Goal: Transaction & Acquisition: Purchase product/service

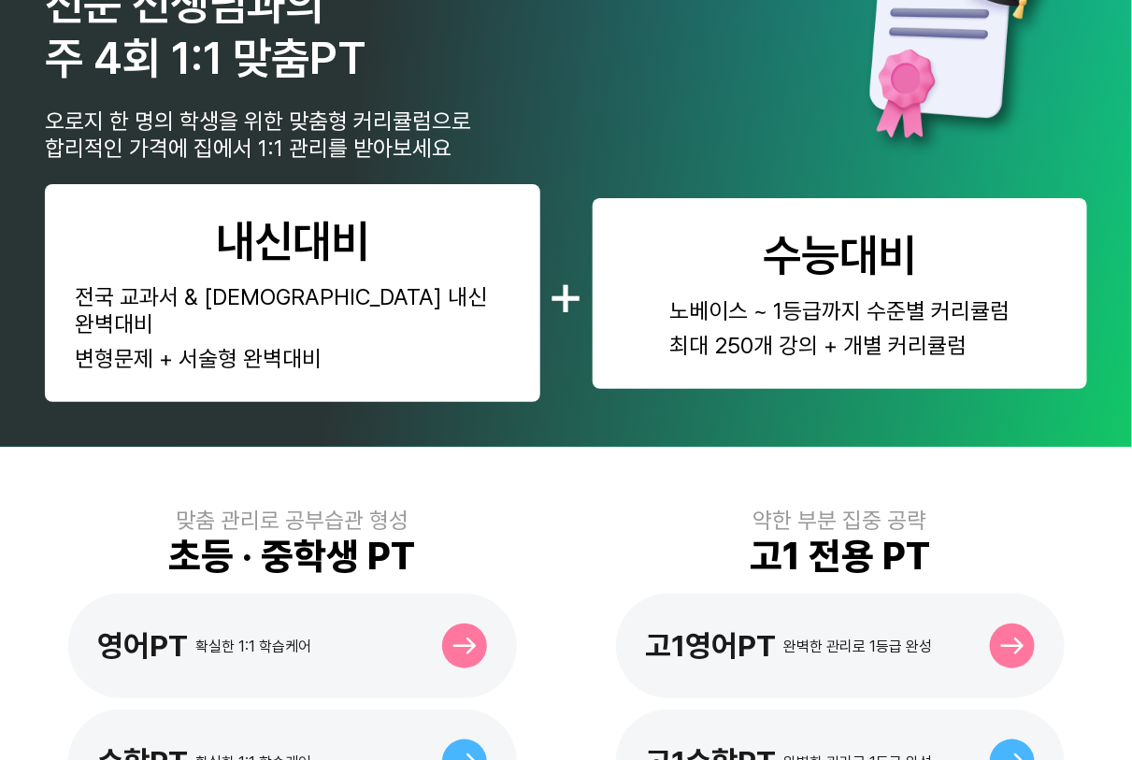
scroll to position [339, 0]
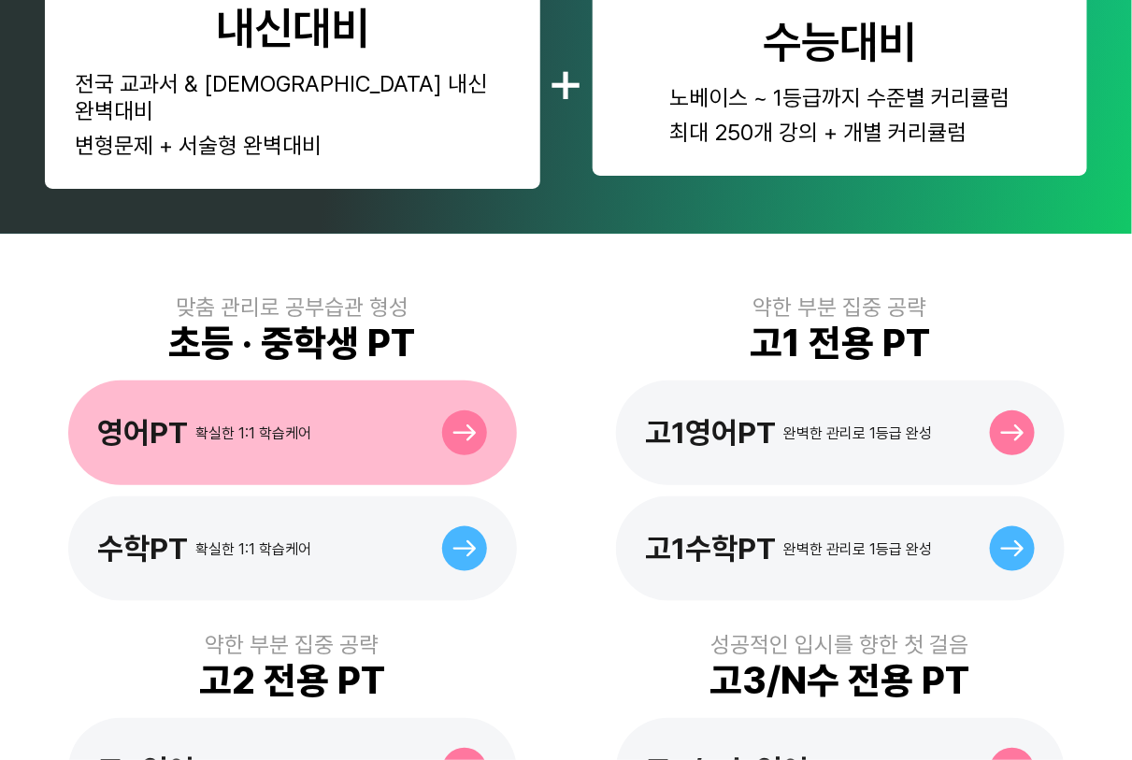
click at [231, 424] on div "확실한 1:1 학습케어" at bounding box center [254, 433] width 116 height 18
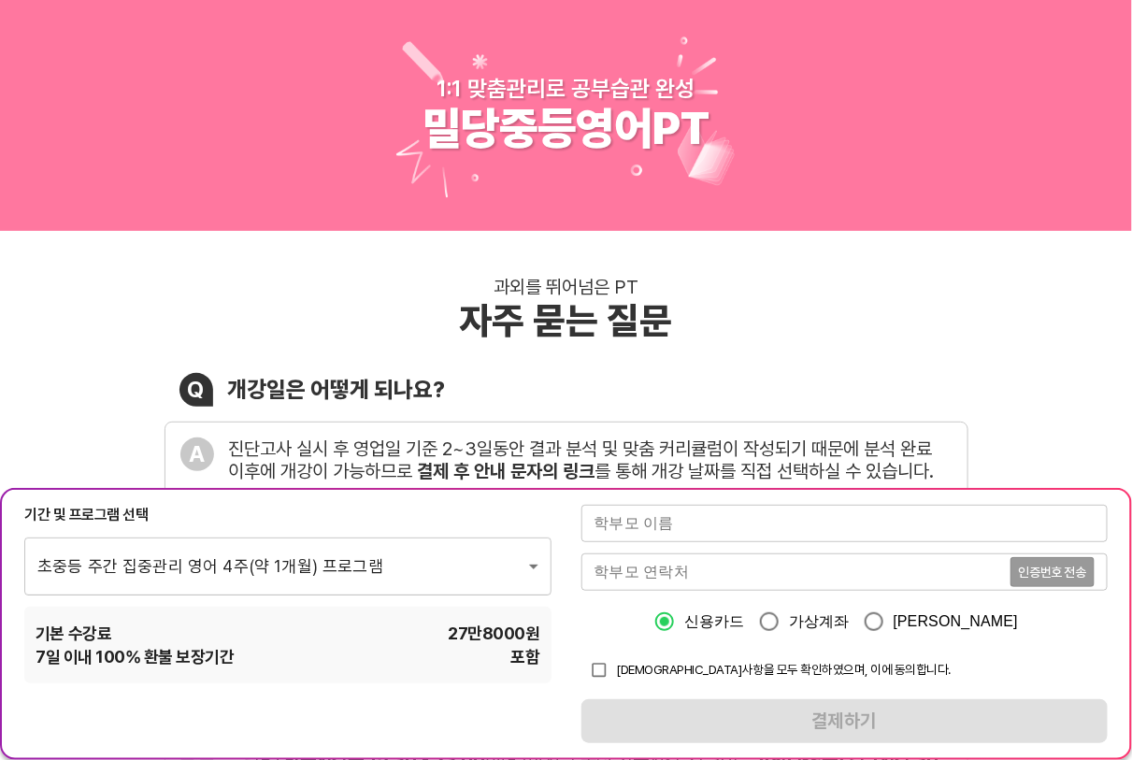
click at [818, 534] on input "text" at bounding box center [844, 523] width 527 height 37
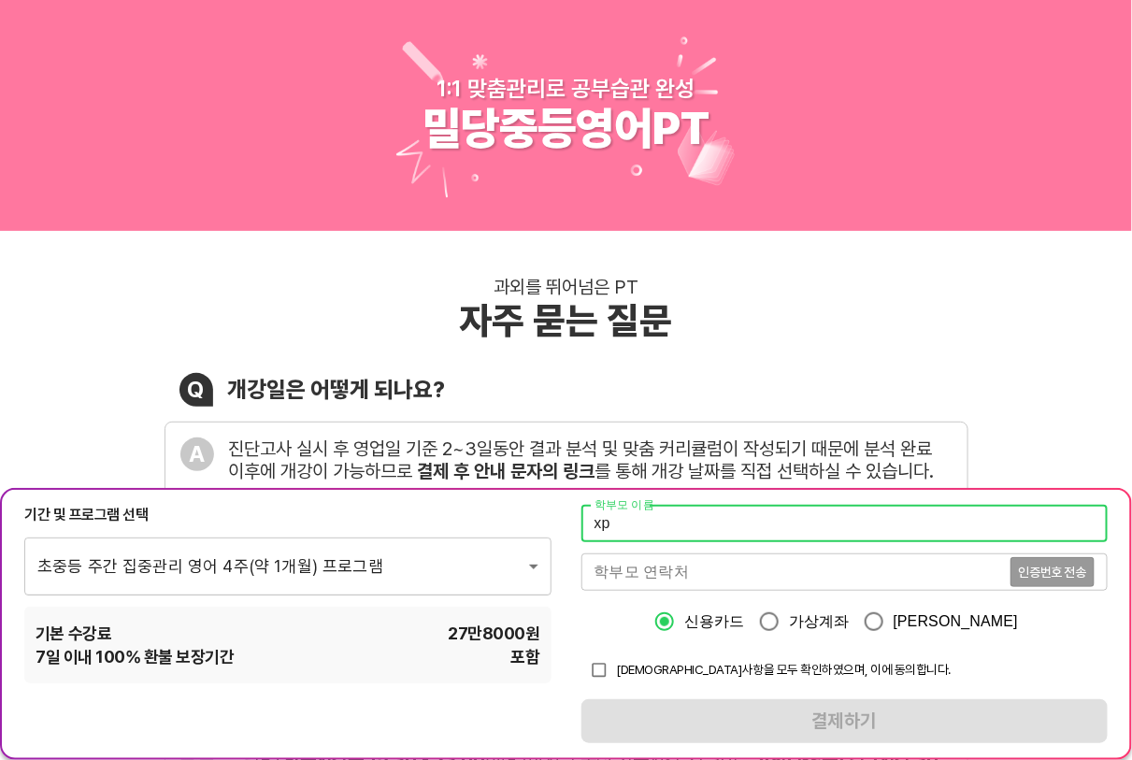
type input "x"
type input "테스트"
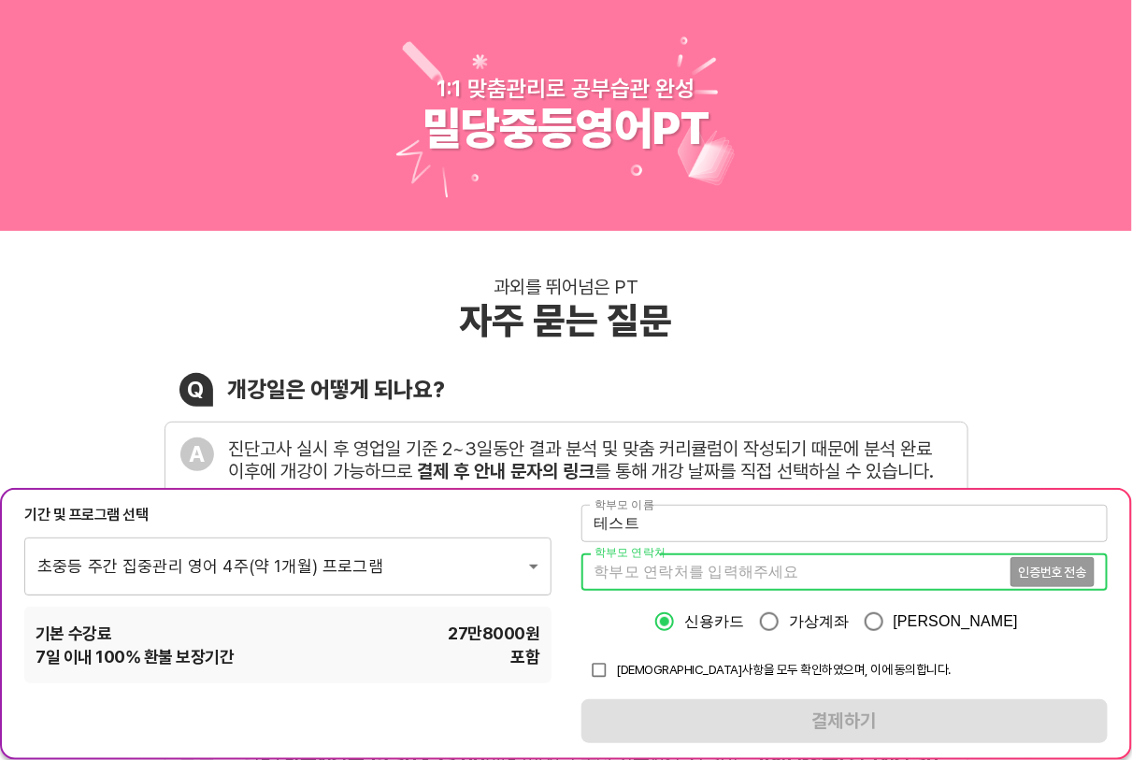
click at [828, 583] on input "tel" at bounding box center [795, 571] width 429 height 37
type input "01037647501"
click at [1033, 568] on span "인증번호 전송" at bounding box center [1052, 572] width 67 height 13
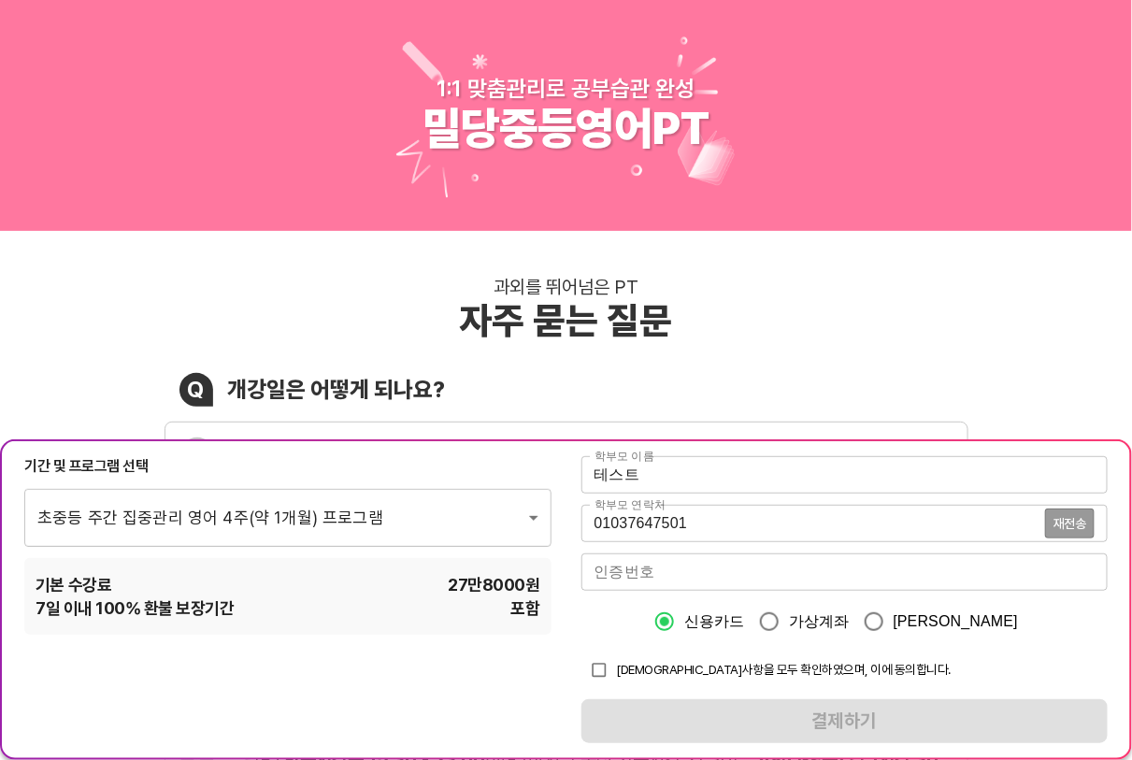
click at [783, 581] on input "number" at bounding box center [844, 571] width 527 height 37
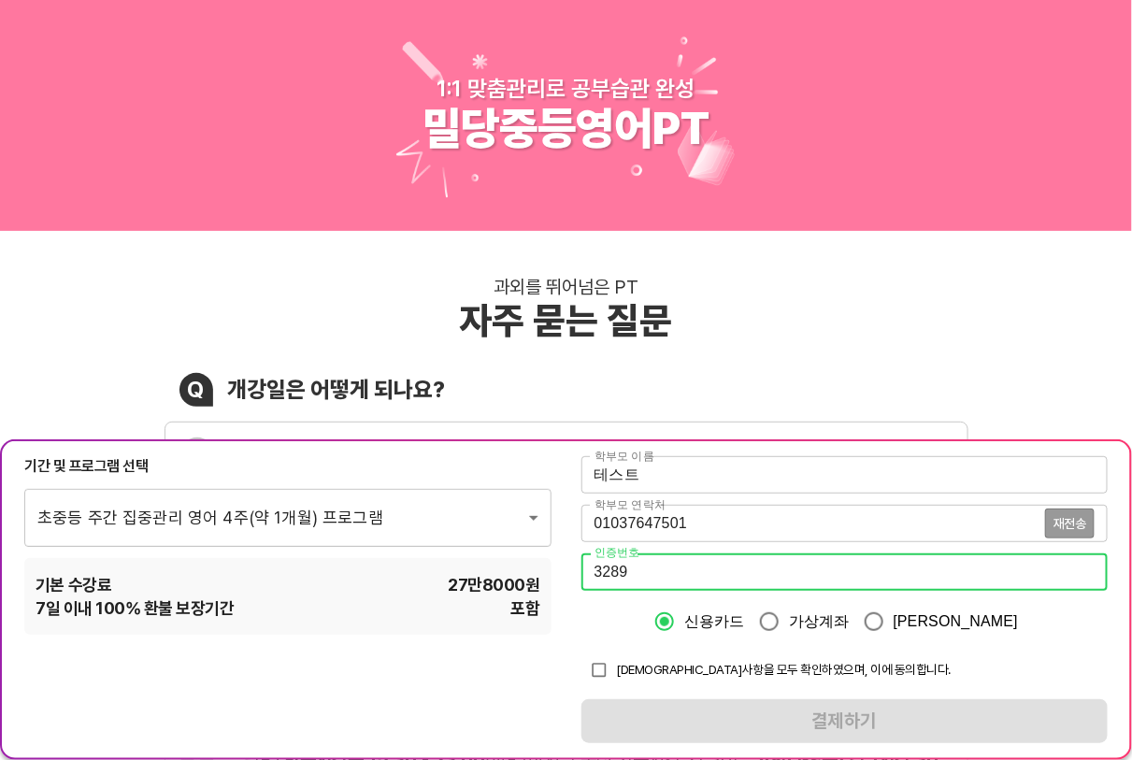
type input "3289"
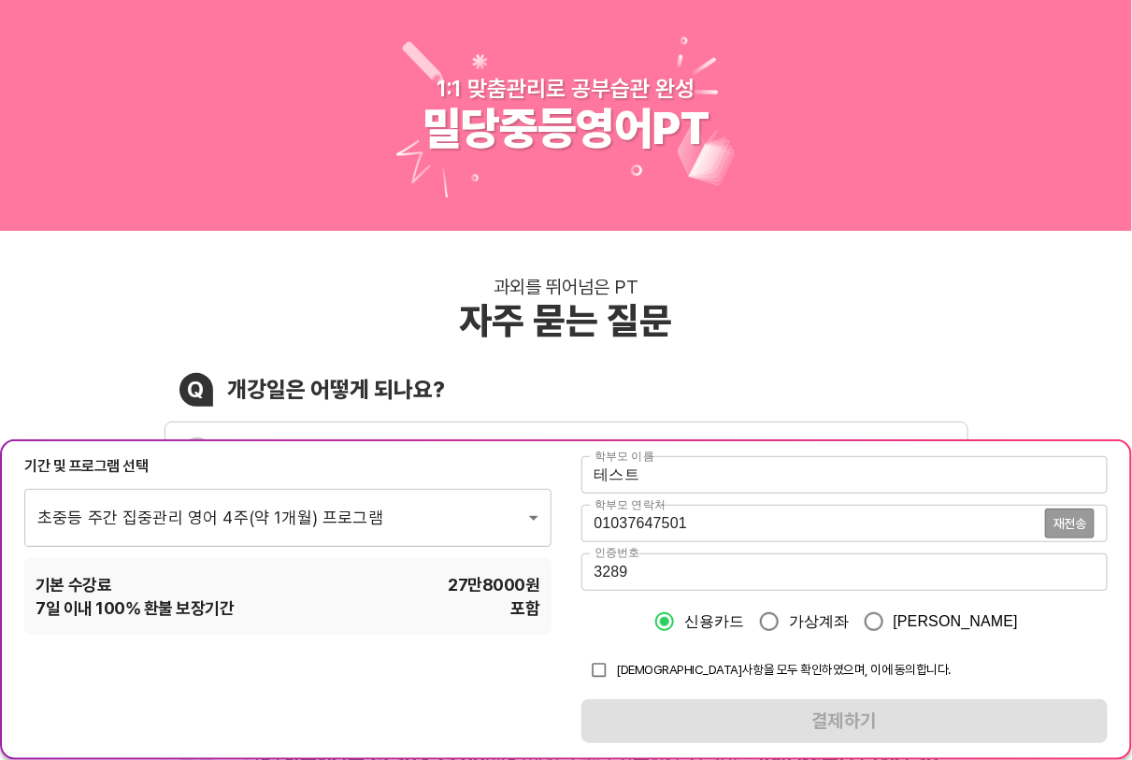
click at [709, 675] on span "[DEMOGRAPHIC_DATA]사항을 모두 확인하였으며, 이에 동의합니다." at bounding box center [784, 669] width 335 height 15
click at [607, 676] on input "checkbox" at bounding box center [599, 670] width 36 height 36
checkbox input "true"
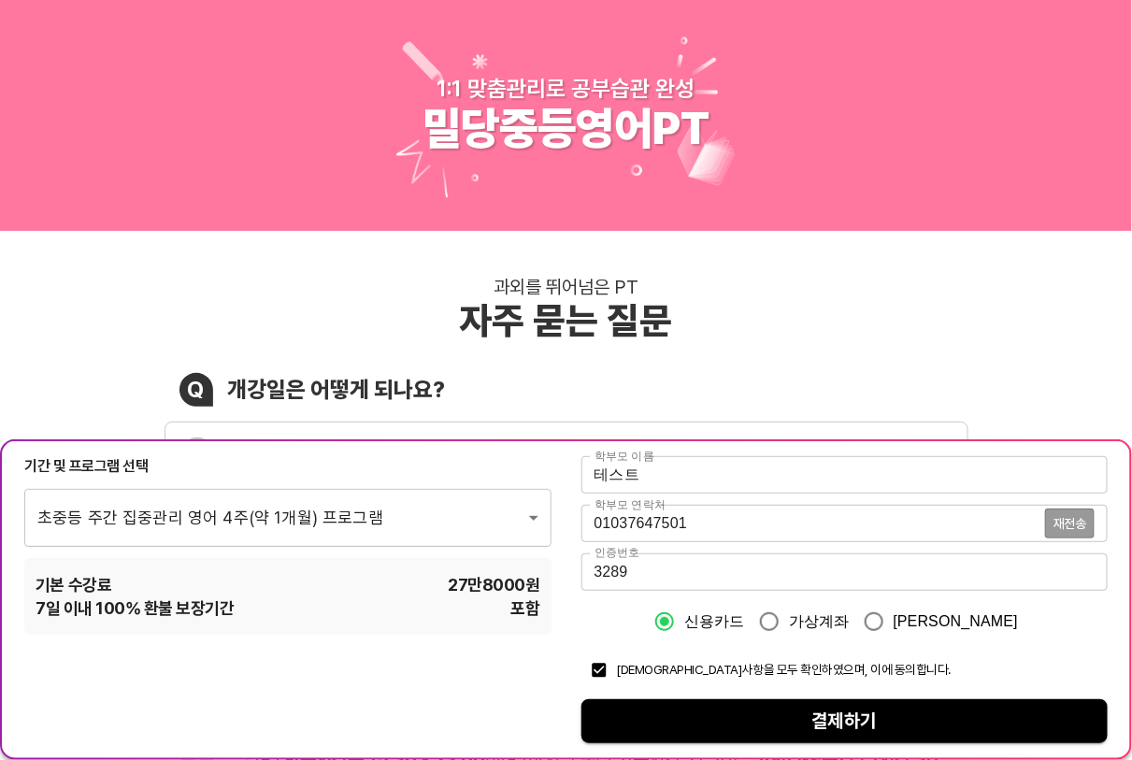
click at [638, 718] on span "결제하기" at bounding box center [844, 721] width 497 height 33
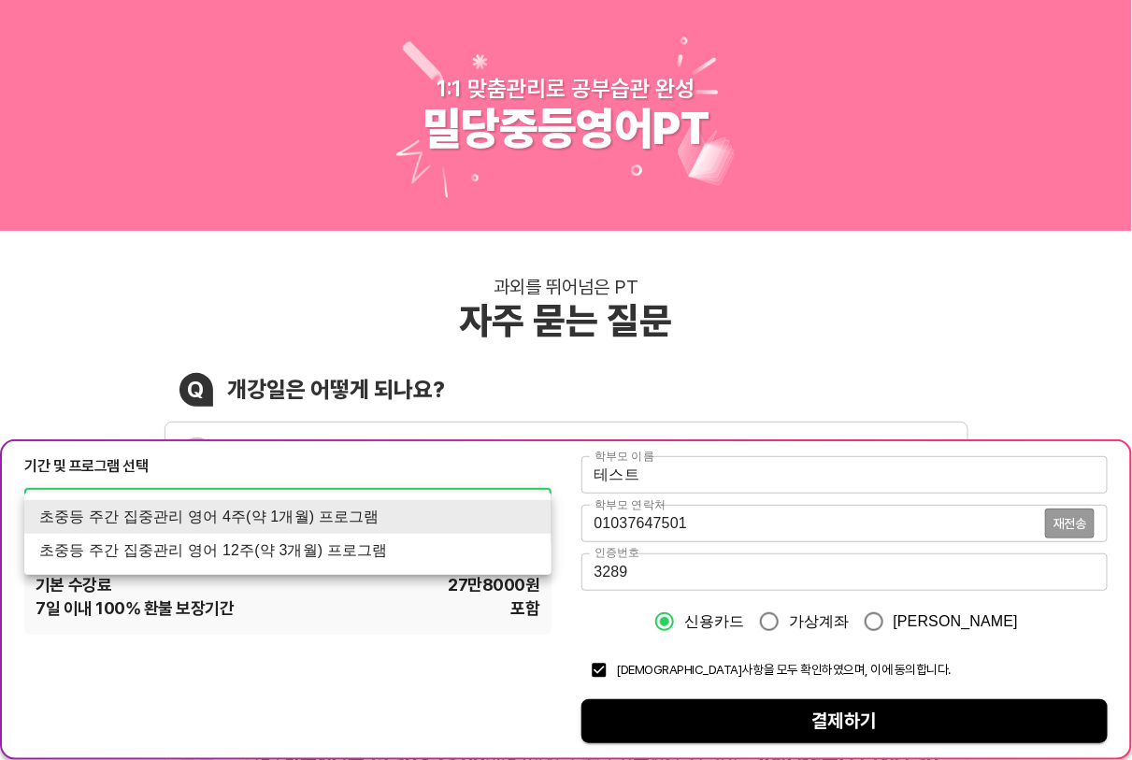
click at [474, 555] on li "초중등 주간 집중관리 영어 12주(약 3개월) 프로그램" at bounding box center [287, 551] width 527 height 34
type input "1768"
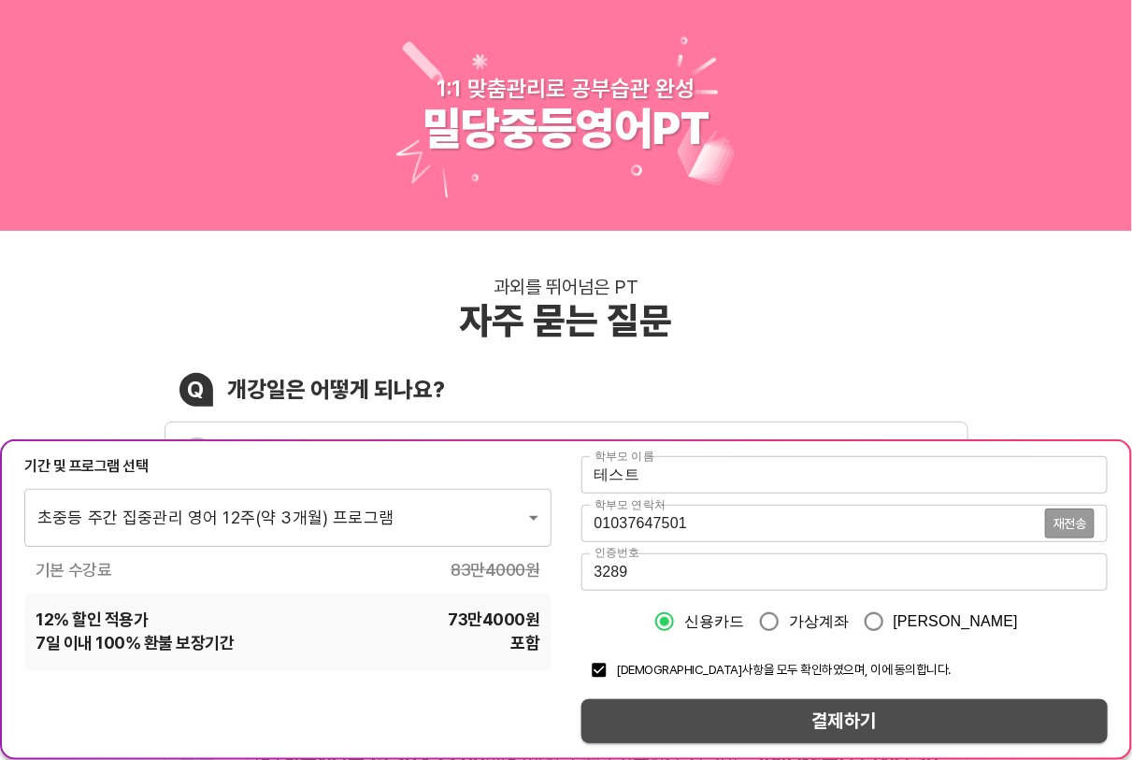
click at [941, 718] on span "결제하기" at bounding box center [844, 721] width 497 height 33
